Goal: Navigation & Orientation: Find specific page/section

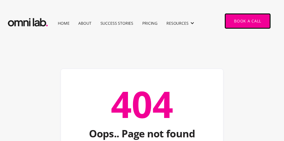
click at [142, 21] on link "Pricing" at bounding box center [149, 22] width 15 height 5
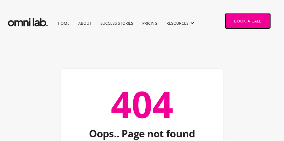
click at [142, 21] on link "Pricing" at bounding box center [149, 22] width 15 height 5
